Goal: Task Accomplishment & Management: Complete application form

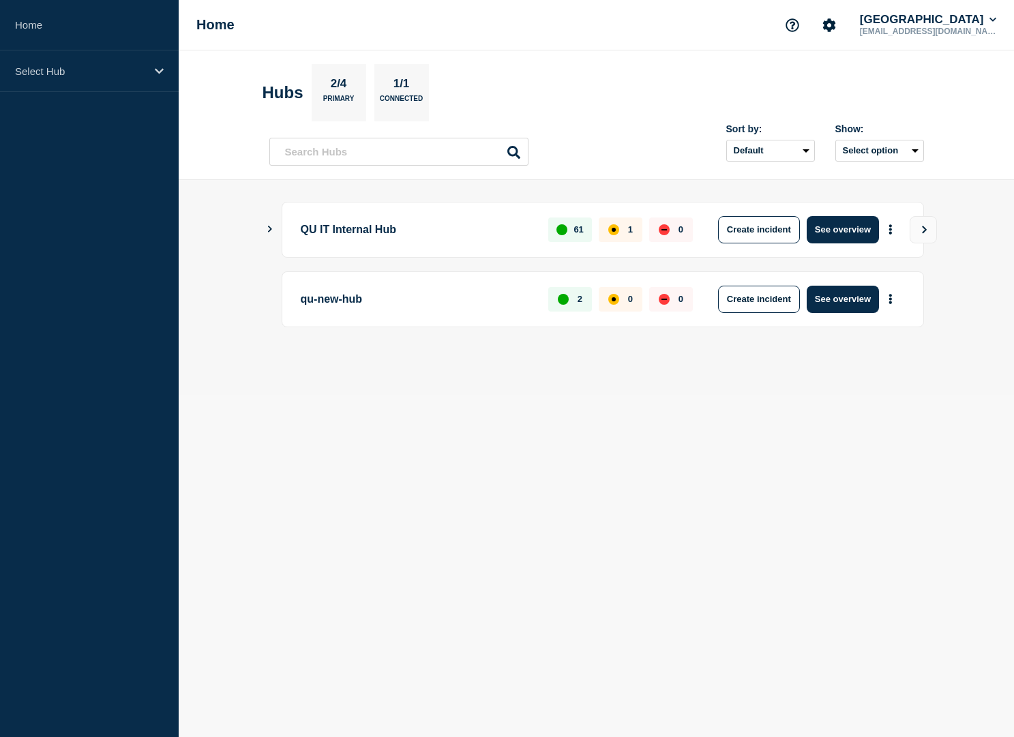
click at [267, 232] on icon "Show Connected Hubs" at bounding box center [269, 229] width 9 height 7
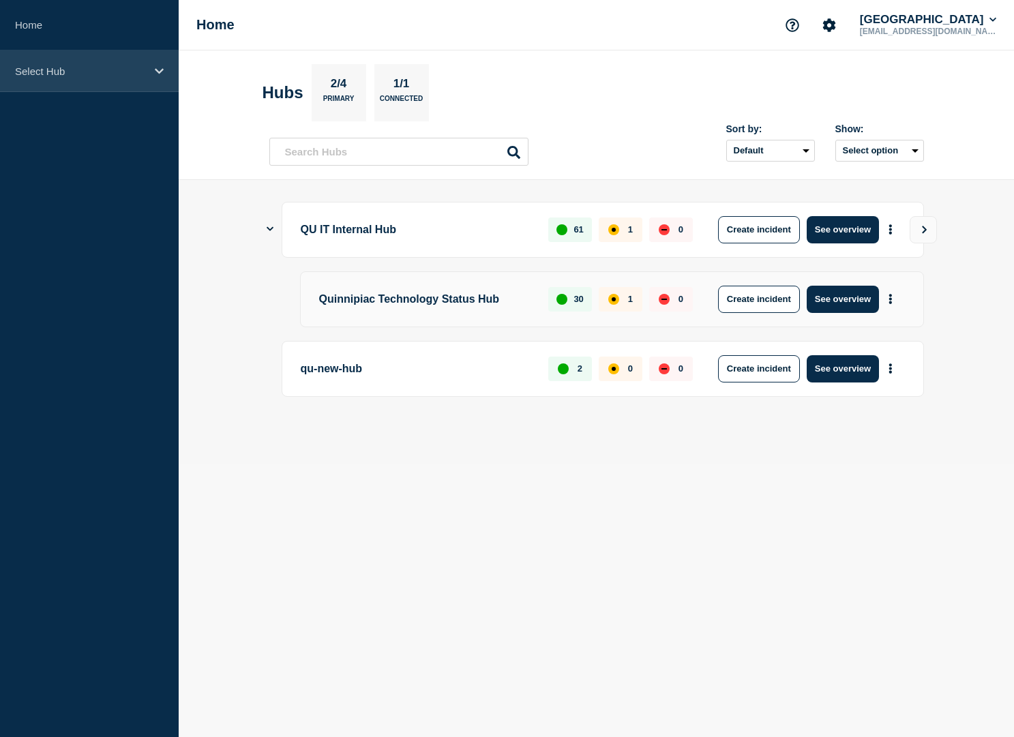
click at [47, 74] on p "Select Hub" at bounding box center [80, 71] width 131 height 12
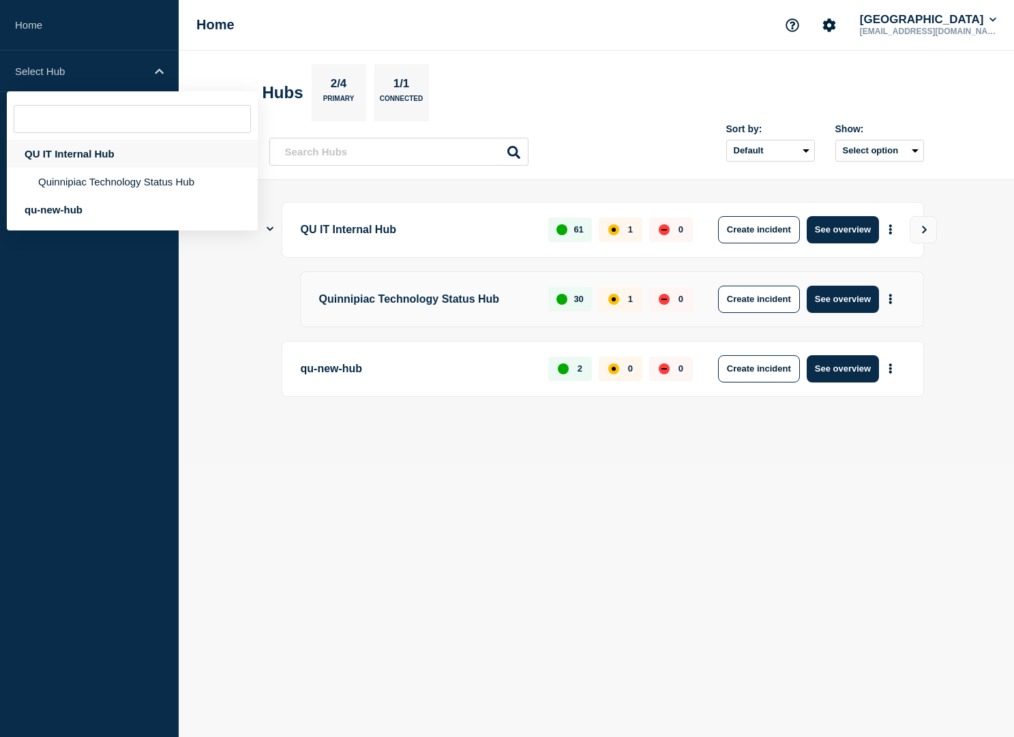
click at [89, 163] on div "QU IT Internal Hub" at bounding box center [132, 154] width 251 height 28
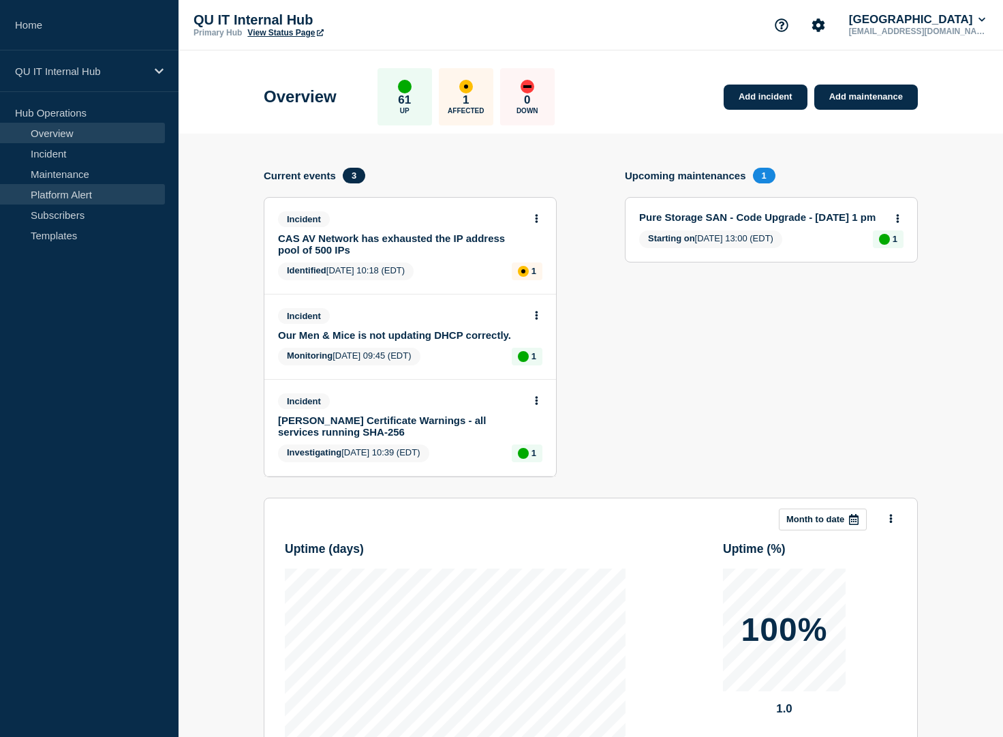
click at [68, 193] on link "Platform Alert" at bounding box center [82, 194] width 165 height 20
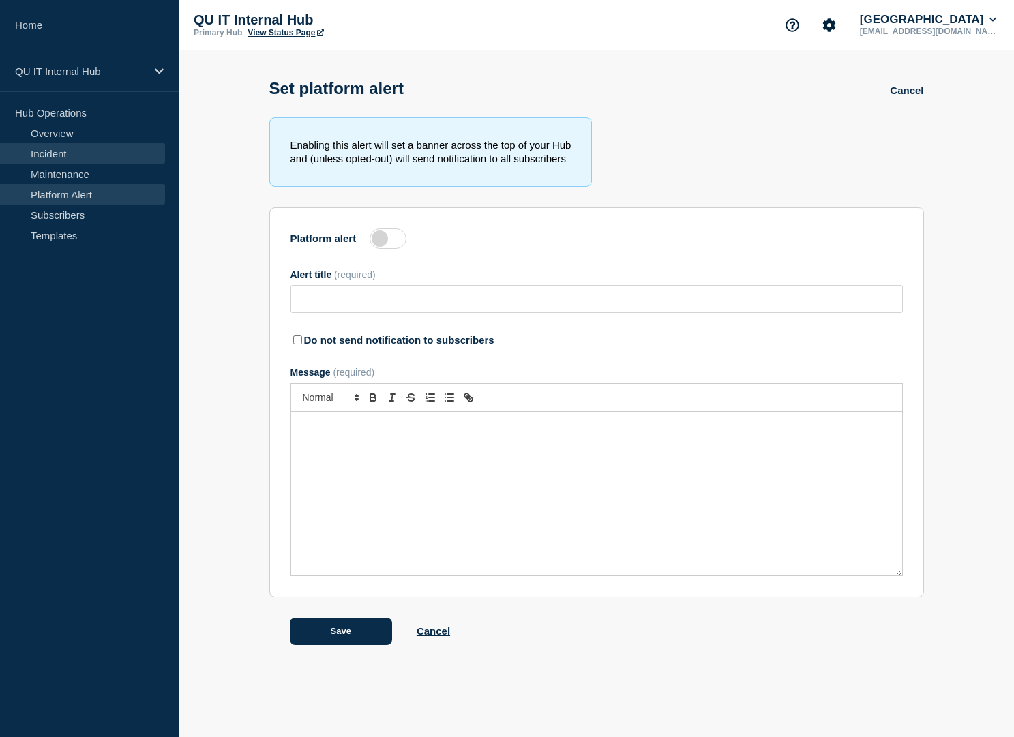
type input "Just Testing the Platform-wide alert"
click at [54, 157] on link "Incident" at bounding box center [82, 153] width 165 height 20
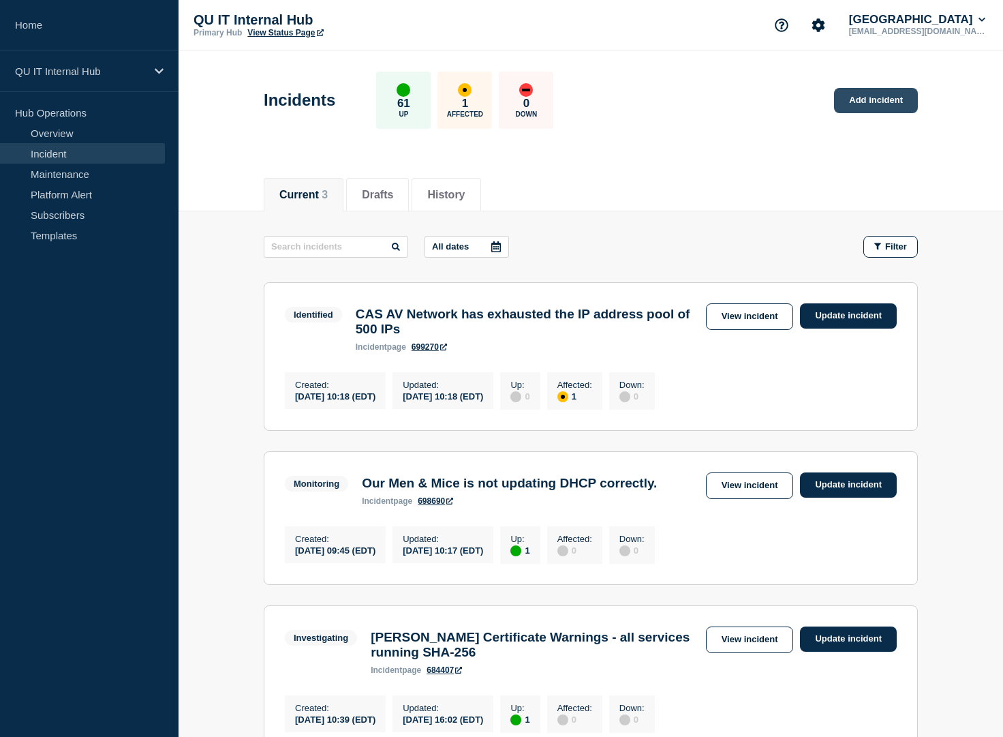
click at [887, 100] on link "Add incident" at bounding box center [876, 100] width 84 height 25
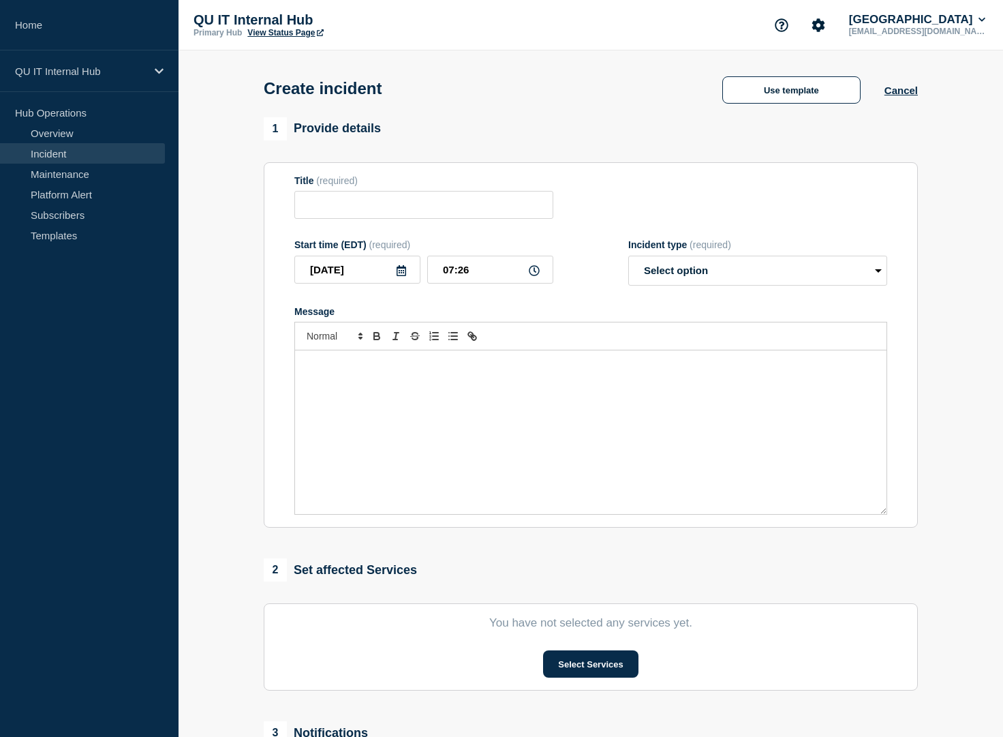
click at [361, 395] on div "Message" at bounding box center [591, 432] width 592 height 164
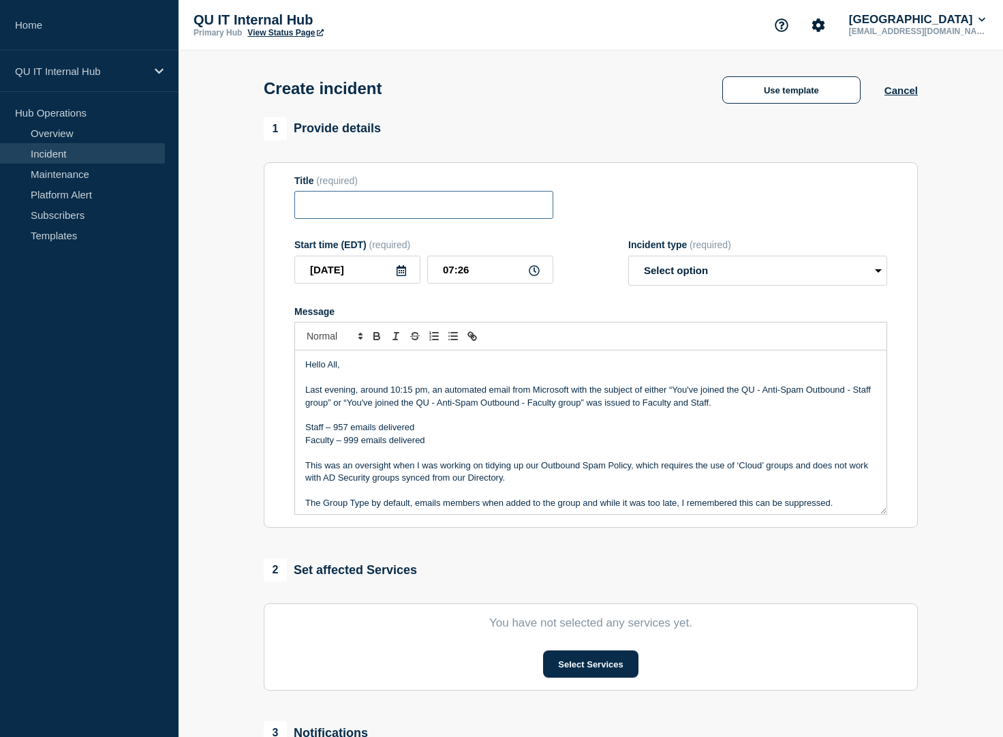
click at [339, 210] on input "Title" at bounding box center [423, 205] width 259 height 28
type input "I"
type input "E"
click at [364, 211] on input "Title" at bounding box center [423, 205] width 259 height 28
paste input "Email Sent in Error"
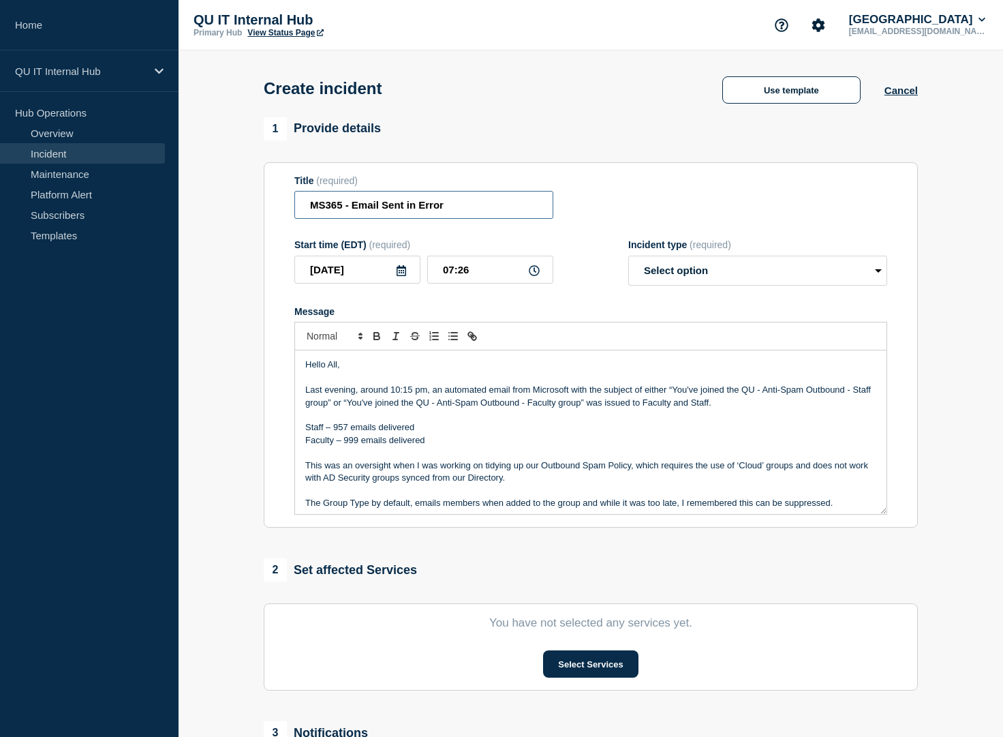
type input "MS365 - Email Sent in Error"
click at [737, 272] on select "Select option Investigating Identified Monitoring" at bounding box center [757, 271] width 259 height 30
select select "monitoring"
click at [628, 258] on select "Select option Investigating Identified Monitoring" at bounding box center [757, 271] width 259 height 30
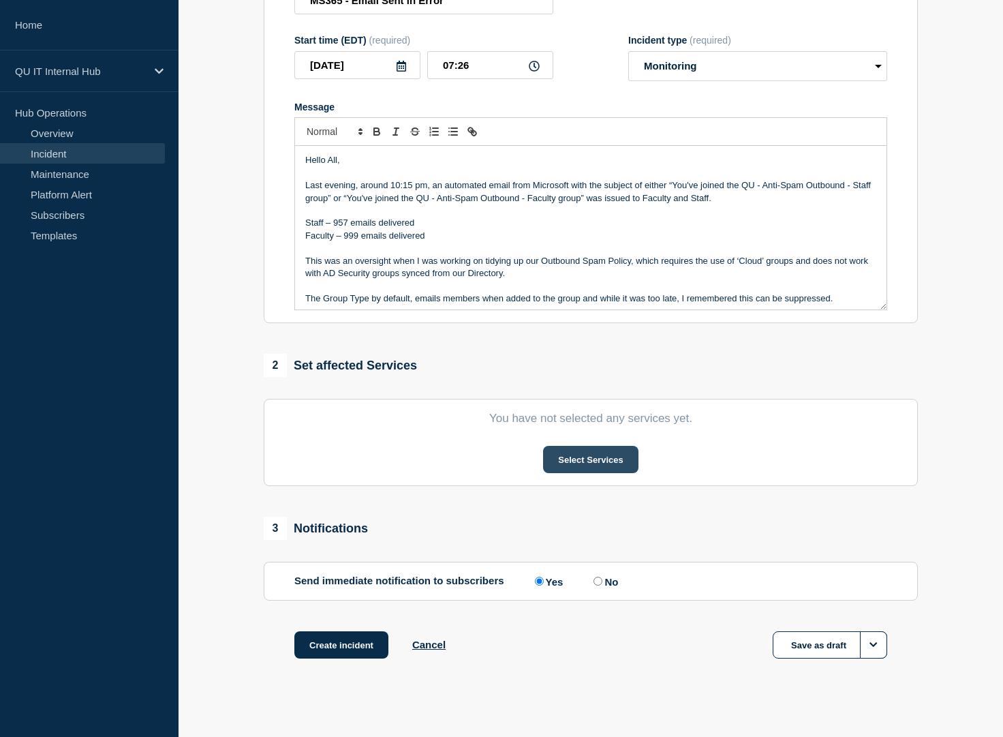
click at [610, 472] on button "Select Services" at bounding box center [590, 459] width 95 height 27
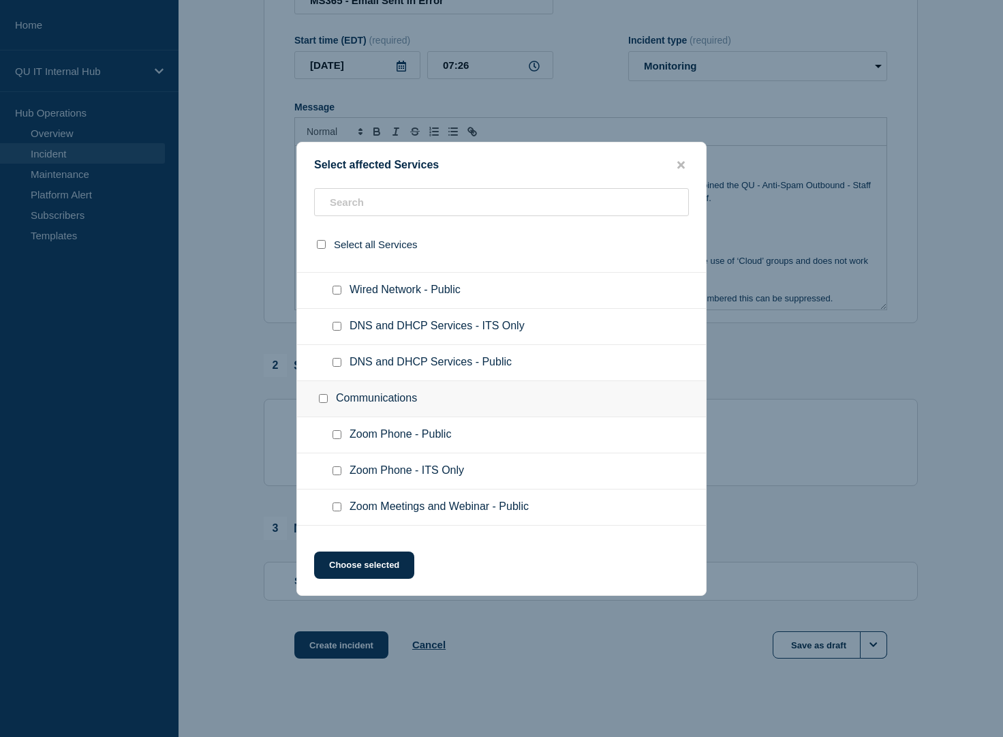
scroll to position [1444, 0]
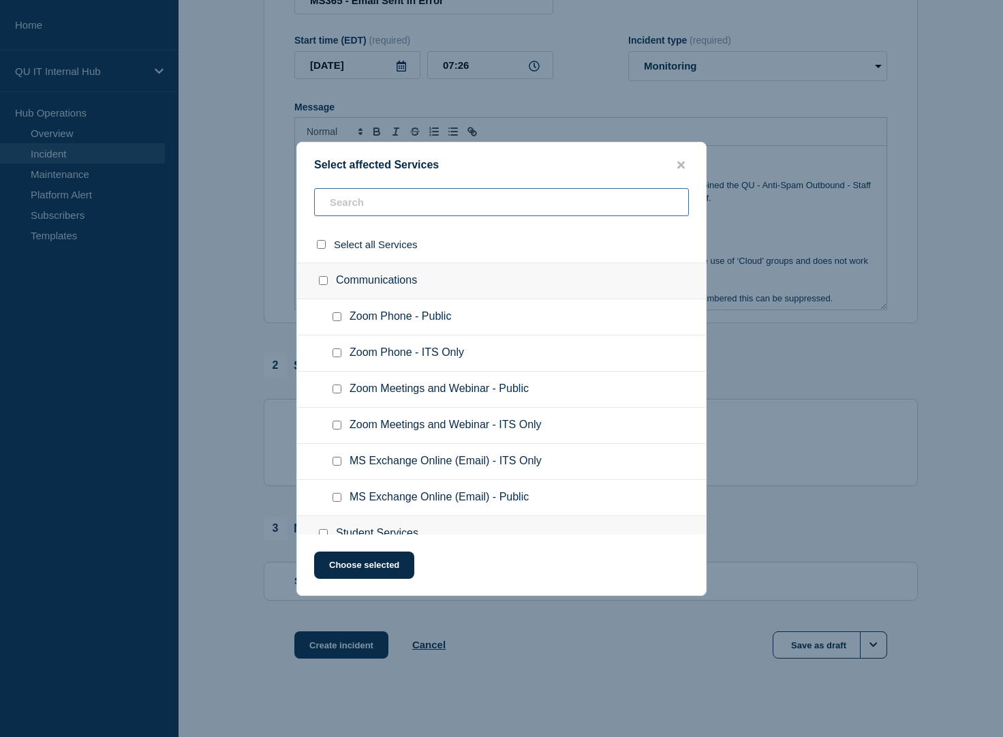
click at [448, 210] on input "text" at bounding box center [501, 202] width 375 height 28
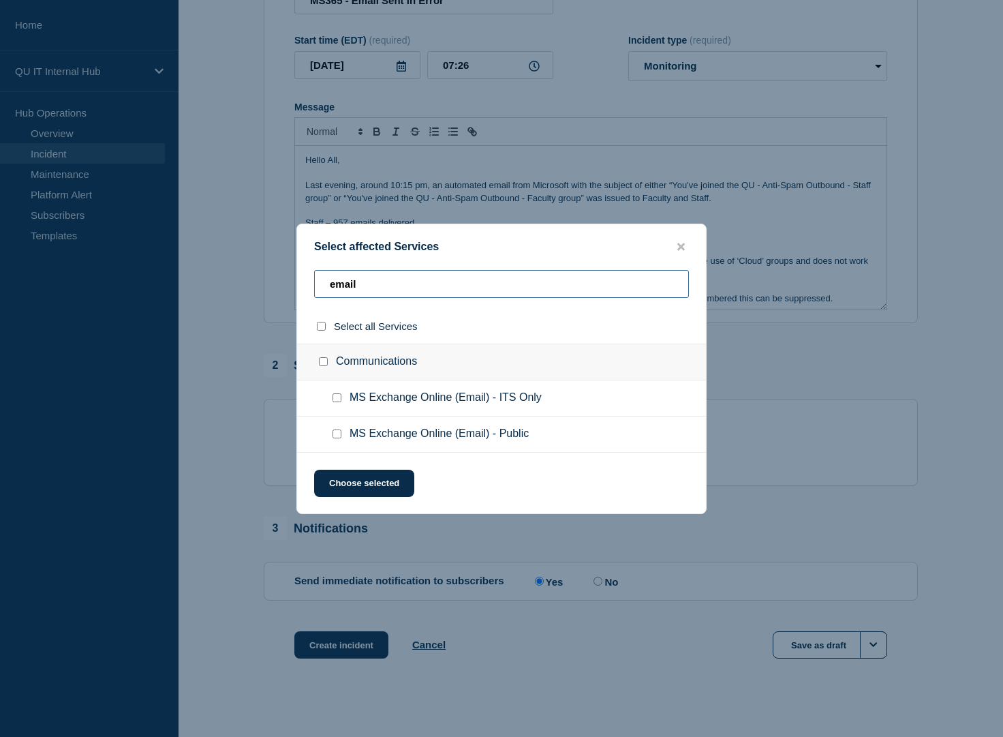
type input "email"
click at [339, 399] on input "MS Exchange Online (Email) - ITS Only checkbox" at bounding box center [337, 397] width 9 height 9
checkbox input "true"
click at [378, 485] on button "Choose selected" at bounding box center [364, 483] width 100 height 27
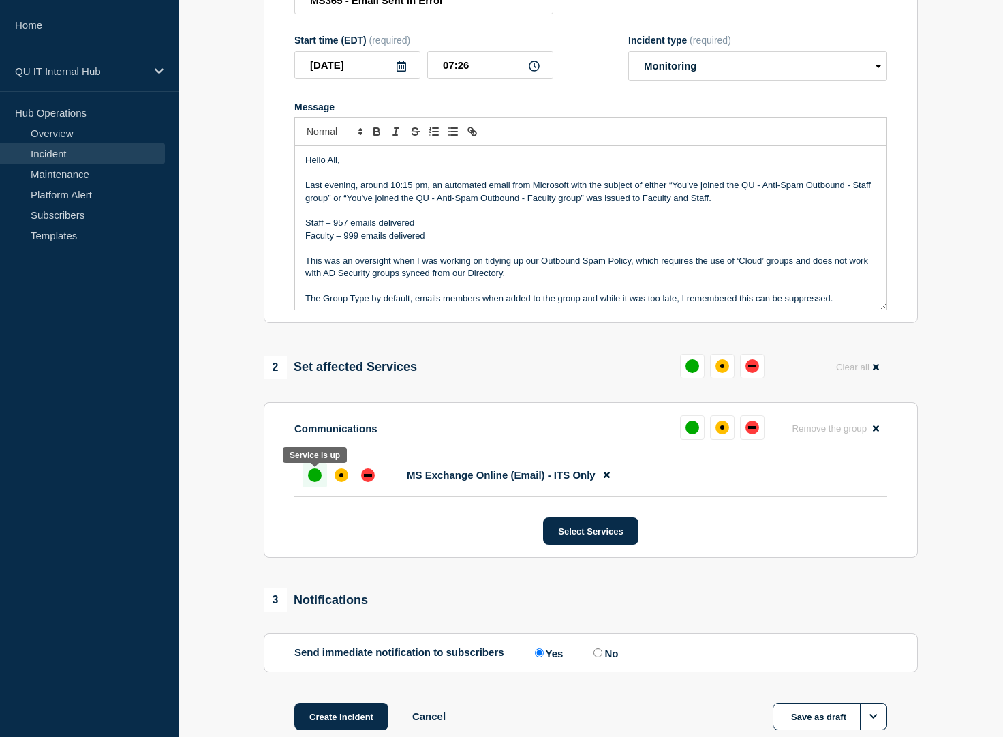
click at [316, 482] on div "up" at bounding box center [315, 475] width 14 height 14
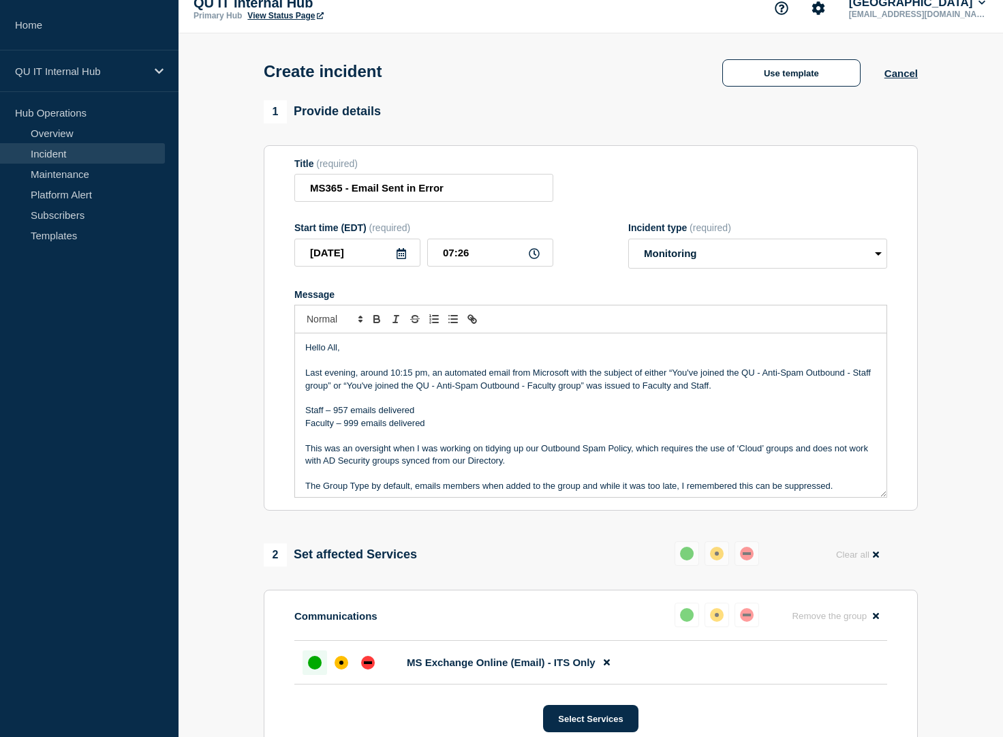
scroll to position [222, 0]
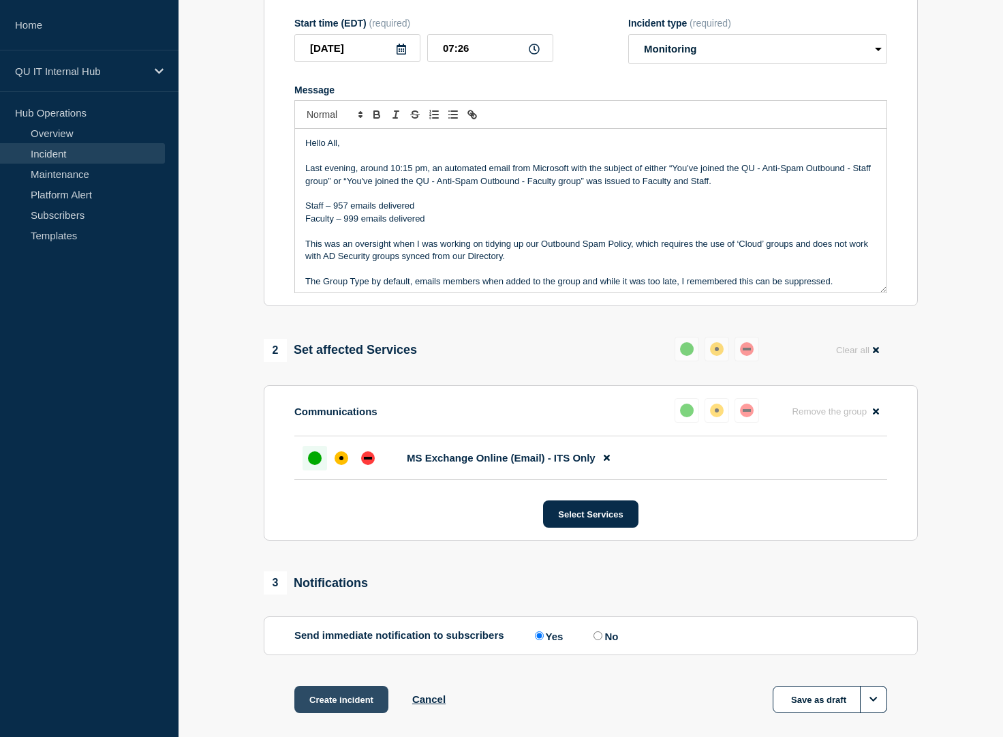
click at [357, 705] on button "Create incident" at bounding box center [341, 699] width 94 height 27
